Goal: Transaction & Acquisition: Purchase product/service

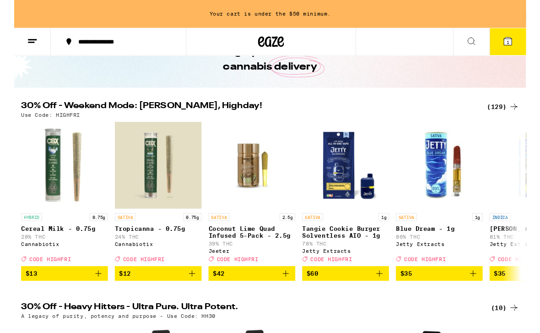
scroll to position [55, 0]
click at [64, 332] on p "A legacy of purity, potency and purpose - Use Code: HH30" at bounding box center [109, 334] width 205 height 6
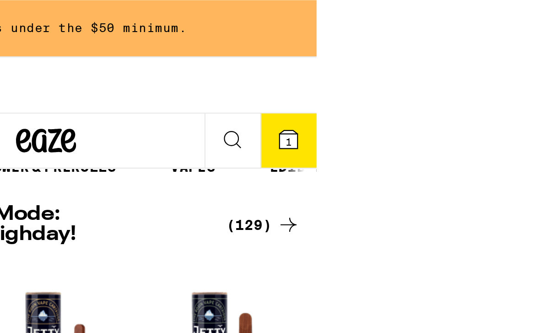
scroll to position [0, 0]
